Goal: Navigation & Orientation: Find specific page/section

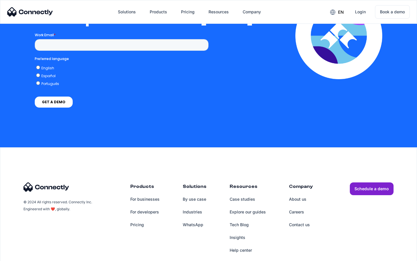
scroll to position [1267, 0]
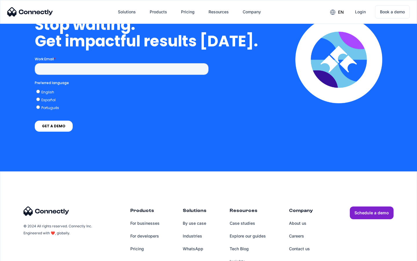
scroll to position [1470, 0]
